Goal: Check status: Check status

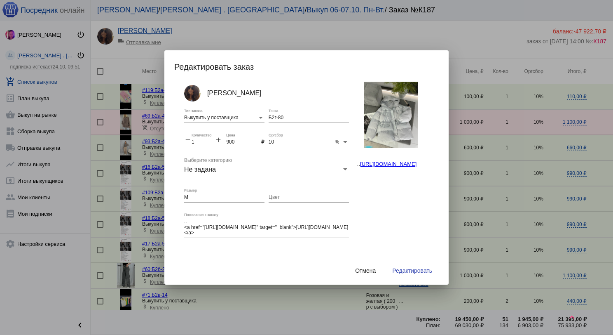
scroll to position [522, 0]
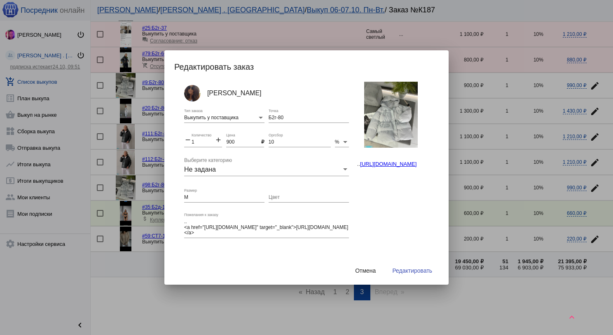
click at [365, 273] on button "Отмена" at bounding box center [366, 270] width 34 height 15
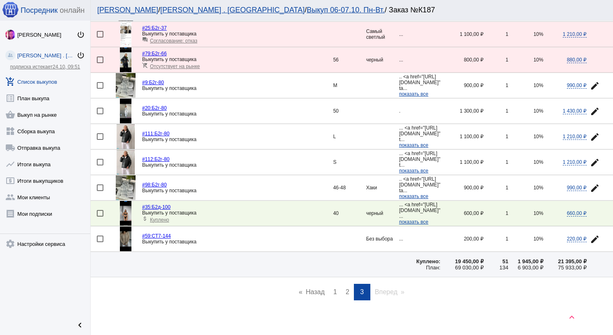
drag, startPoint x: 41, startPoint y: 81, endPoint x: 70, endPoint y: 83, distance: 28.5
click at [42, 81] on link "add_shopping_cart Список выкупов" at bounding box center [45, 80] width 90 height 16
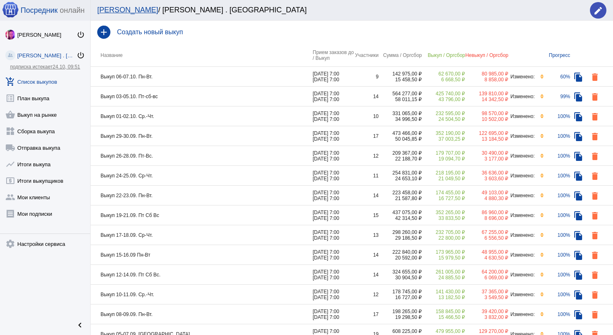
click at [199, 80] on td "Выкуп 06-07.10. Пн-Вт." at bounding box center [202, 77] width 222 height 20
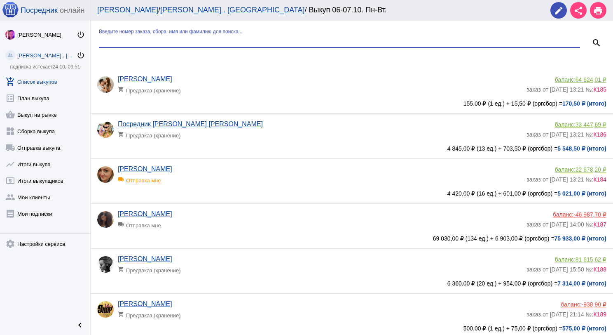
click at [190, 40] on input "Введите номер заказа, сбора, имя или фамилию для поиска..." at bounding box center [339, 40] width 481 height 7
type input "пар"
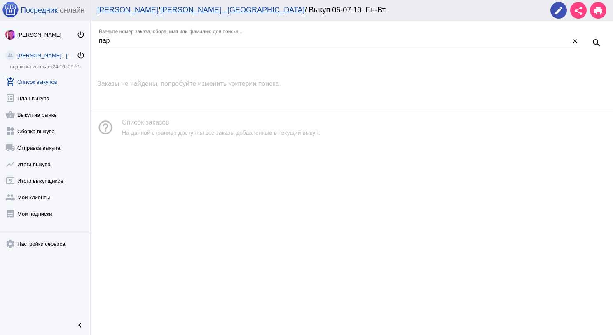
click at [59, 80] on link "add_shopping_cart Список выкупов" at bounding box center [45, 80] width 90 height 16
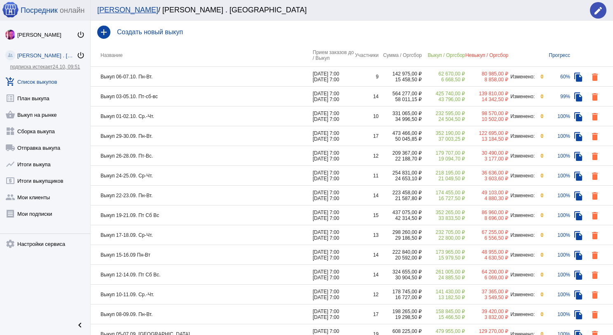
click at [193, 91] on td "Выкуп 03-05.10. Пт-сб-вс" at bounding box center [202, 97] width 222 height 20
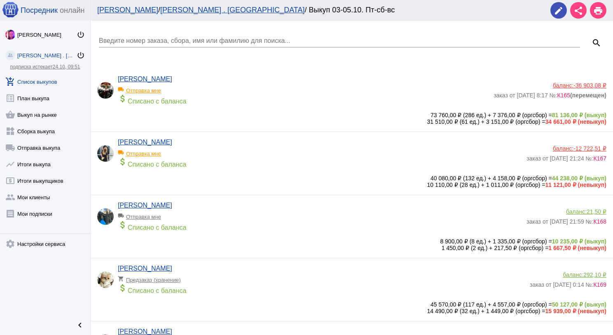
click at [173, 38] on input "Введите номер заказа, сбора, имя или фамилию для поиска..." at bounding box center [339, 40] width 481 height 7
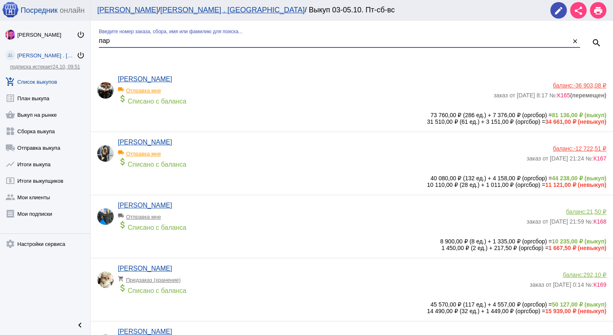
type input "пар"
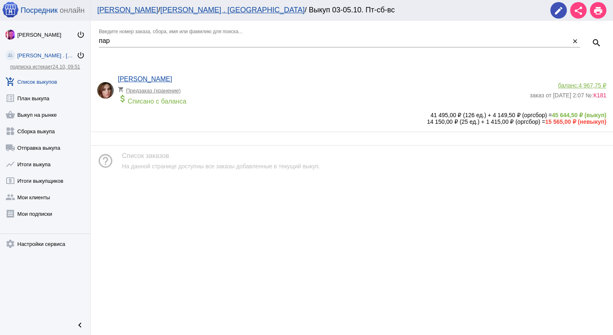
click at [603, 84] on span "4 967,75 ₽" at bounding box center [593, 85] width 28 height 7
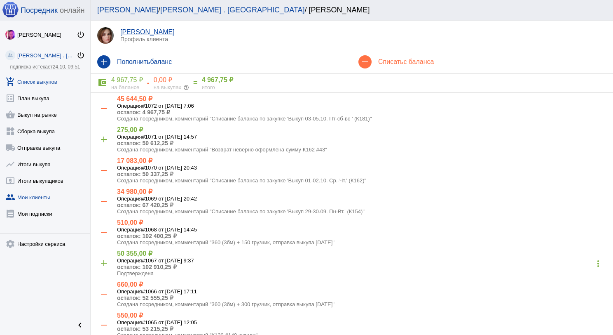
click at [46, 80] on link "add_shopping_cart Список выкупов" at bounding box center [45, 80] width 90 height 16
